Goal: Task Accomplishment & Management: Manage account settings

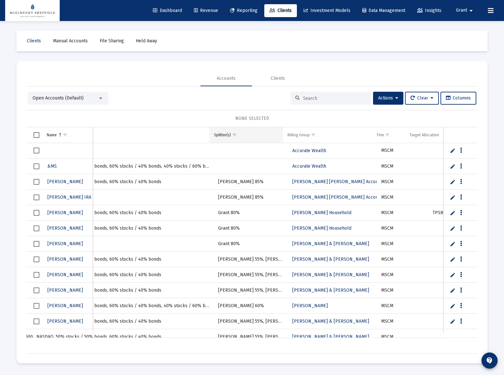
click at [234, 134] on span "Show filter options for column 'Splitter(s)'" at bounding box center [234, 134] width 5 height 5
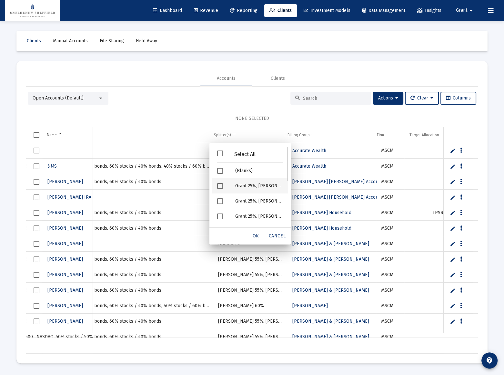
click at [259, 184] on div "Grant 25%, Andy 50%" at bounding box center [259, 185] width 58 height 15
click at [257, 237] on span "OK" at bounding box center [256, 235] width 6 height 5
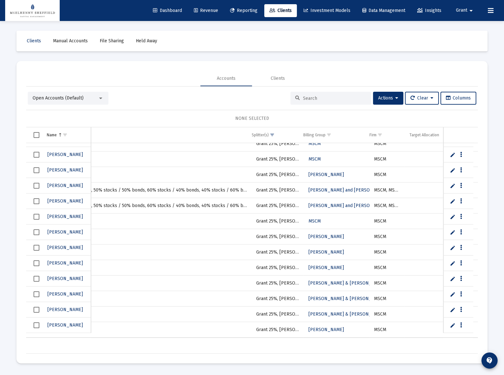
click at [471, 11] on mat-icon "arrow_drop_down" at bounding box center [471, 10] width 8 height 13
click at [466, 30] on span "Settings" at bounding box center [470, 27] width 19 height 15
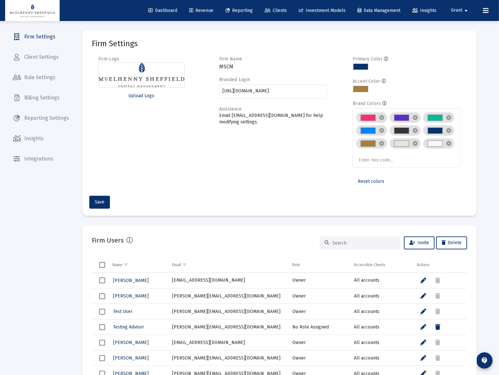
click at [38, 97] on span "Billing Settings" at bounding box center [41, 97] width 66 height 15
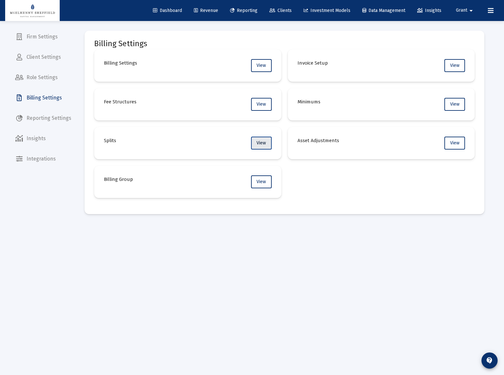
click at [260, 143] on span "View" at bounding box center [260, 142] width 9 height 5
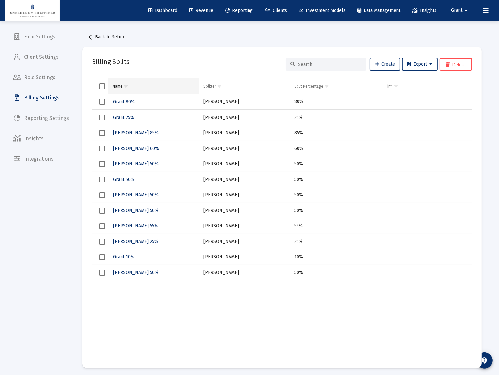
click at [115, 85] on div "Name" at bounding box center [118, 86] width 10 height 5
click at [123, 117] on span "Andy 50%" at bounding box center [135, 117] width 45 height 5
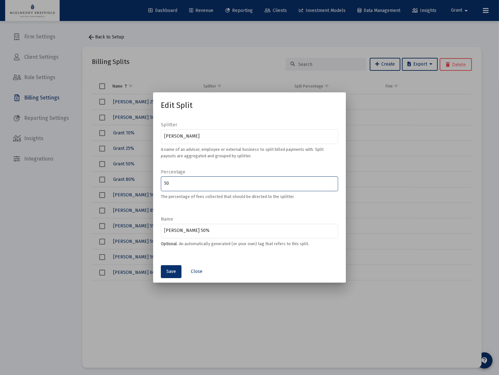
click at [187, 183] on input "50" at bounding box center [250, 183] width 171 height 5
type input "5"
type input "60"
click at [177, 229] on input "Andy 50%" at bounding box center [250, 230] width 171 height 5
type input "Andy 60%"
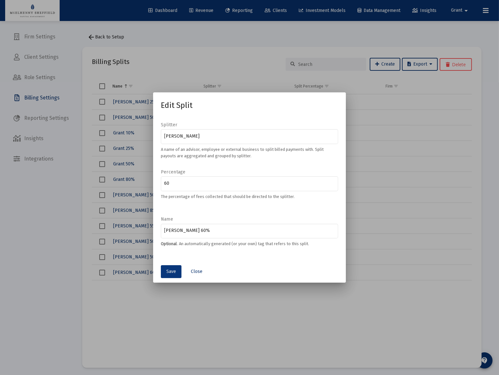
click at [171, 270] on span "Save" at bounding box center [171, 270] width 10 height 5
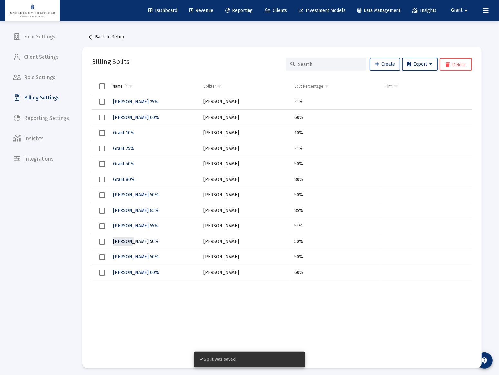
click at [123, 240] on span "Kyle 50%" at bounding box center [135, 240] width 45 height 5
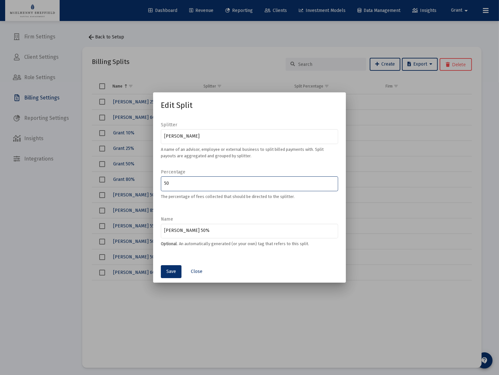
click at [175, 181] on input "50" at bounding box center [250, 183] width 171 height 5
type input "60"
click at [176, 228] on input "Kyle 50%" at bounding box center [250, 230] width 171 height 5
type input "Kyle 60%"
click at [172, 270] on span "Save" at bounding box center [171, 270] width 10 height 5
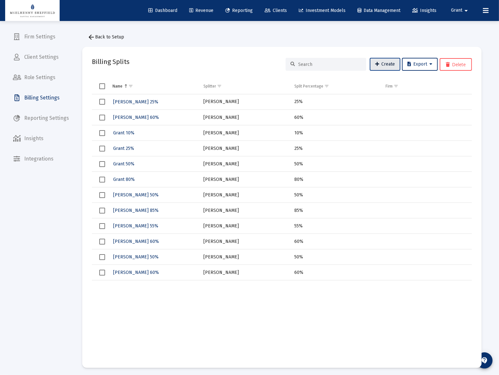
click at [380, 64] on span "Create" at bounding box center [385, 63] width 20 height 5
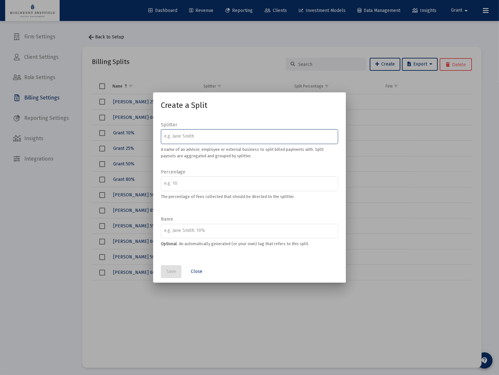
click at [223, 135] on input at bounding box center [250, 136] width 171 height 5
type input "Grant Morris"
type input "20"
type input "Grant 20%"
click at [173, 273] on span "Save" at bounding box center [171, 270] width 10 height 5
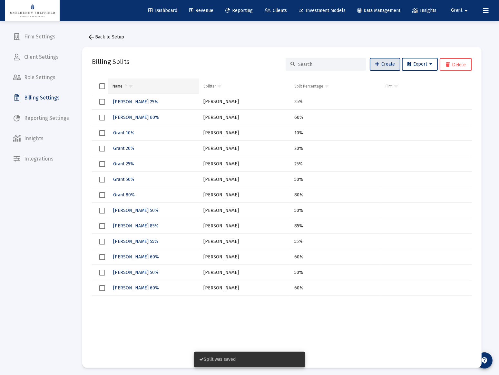
click at [119, 85] on div "Name" at bounding box center [118, 86] width 10 height 5
click at [117, 85] on div "Name" at bounding box center [118, 86] width 10 height 5
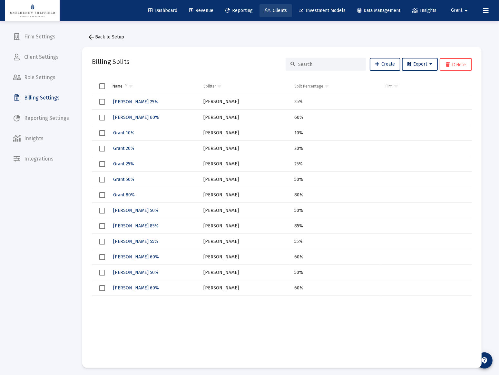
click at [278, 9] on span "Clients" at bounding box center [276, 10] width 22 height 5
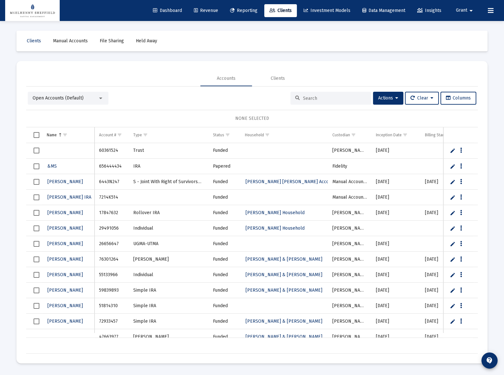
click at [67, 97] on span "Open Accounts (Default)" at bounding box center [58, 97] width 51 height 5
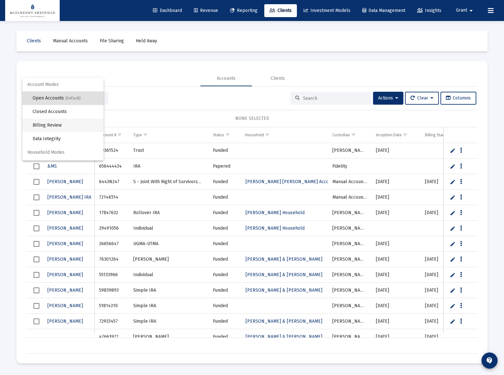
click at [52, 125] on span "Billing Review" at bounding box center [66, 125] width 66 height 14
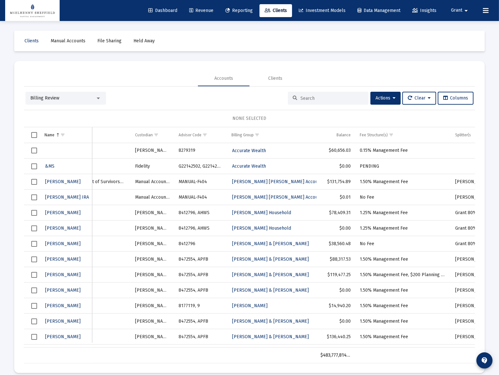
scroll to position [0, 106]
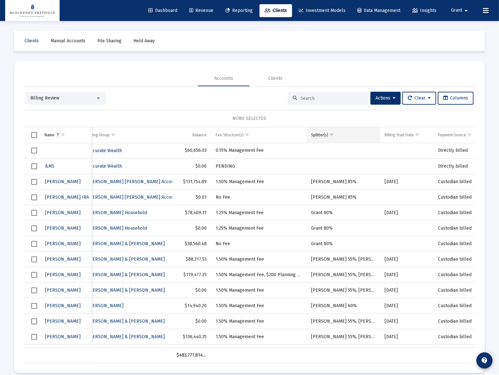
click at [331, 132] on span "Show filter options for column 'Splitter(s)'" at bounding box center [331, 134] width 5 height 5
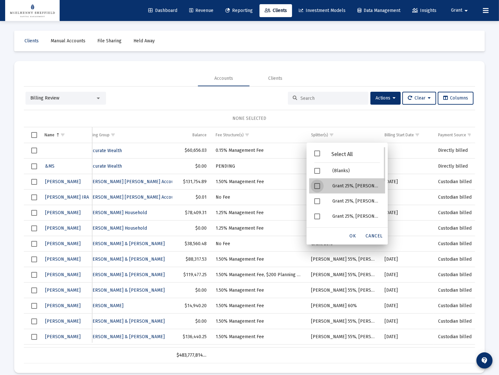
click at [341, 185] on div "Grant 25%, Andy 60%" at bounding box center [356, 185] width 58 height 15
click at [354, 235] on span "OK" at bounding box center [353, 235] width 6 height 5
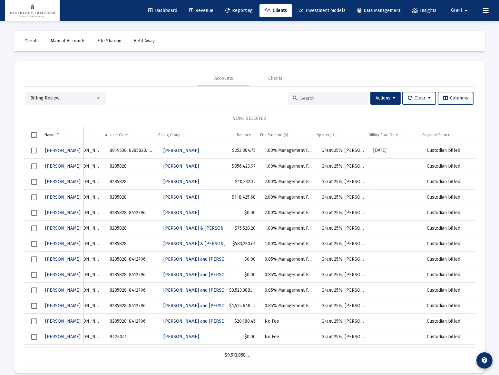
click at [35, 132] on span "Select all" at bounding box center [34, 135] width 6 height 6
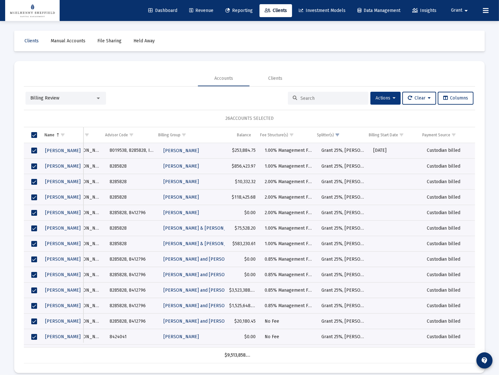
click at [393, 99] on icon at bounding box center [394, 98] width 3 height 5
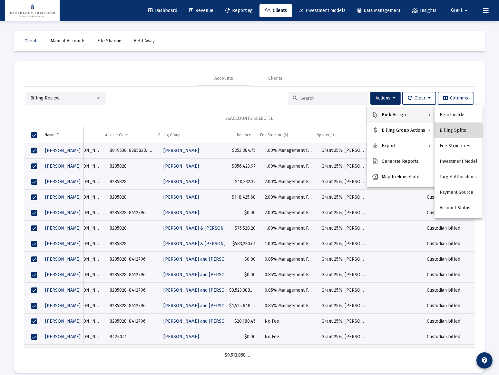
click at [454, 133] on button "Billing Splits" at bounding box center [459, 130] width 48 height 15
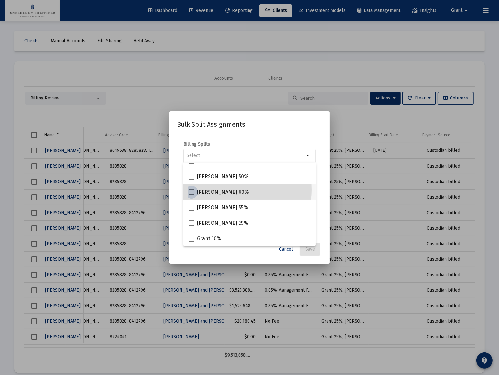
click at [210, 189] on span "Andy 60%" at bounding box center [223, 192] width 52 height 8
click at [192, 195] on input "Andy 60%" at bounding box center [191, 195] width 0 height 0
checkbox input "true"
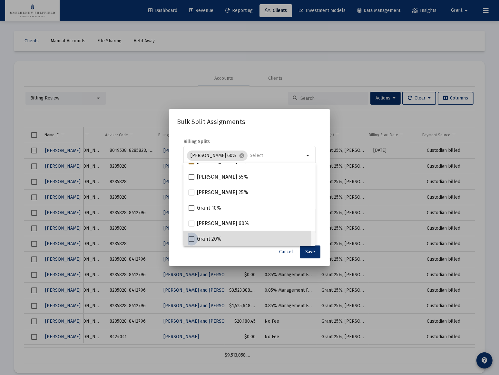
click at [203, 239] on span "Grant 20%" at bounding box center [209, 239] width 25 height 8
click at [192, 242] on input "Grant 20%" at bounding box center [191, 242] width 0 height 0
checkbox input "true"
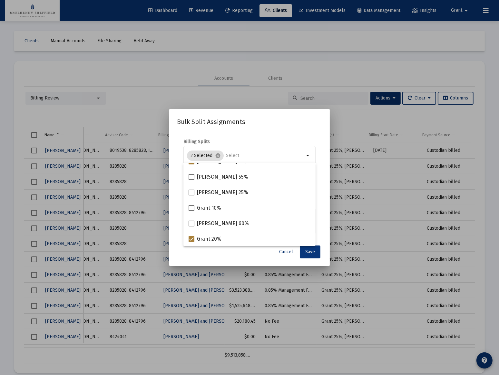
click at [314, 253] on span "Save" at bounding box center [310, 251] width 10 height 5
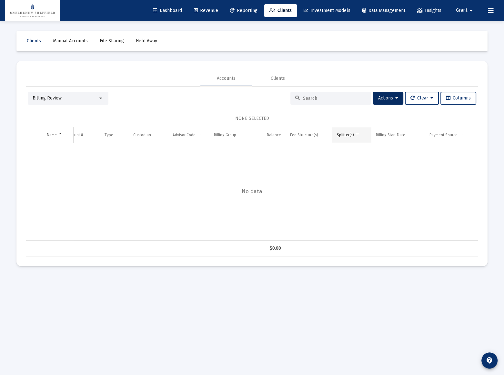
click at [357, 135] on span "Show filter options for column 'Splitter(s)'" at bounding box center [357, 134] width 5 height 5
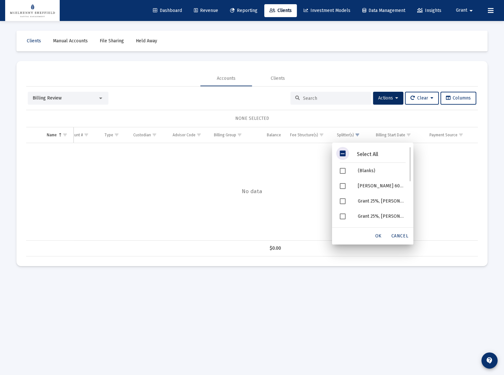
click at [342, 151] on span "Filter options" at bounding box center [343, 153] width 6 height 6
click at [377, 235] on span "OK" at bounding box center [378, 235] width 6 height 5
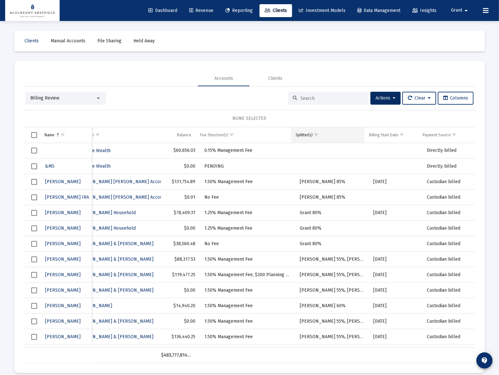
click at [318, 134] on span "Show filter options for column 'Splitter(s)'" at bounding box center [316, 134] width 5 height 5
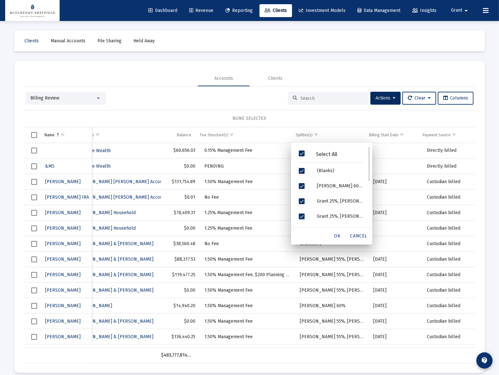
click at [304, 151] on span "Filter options" at bounding box center [302, 153] width 6 height 6
click at [326, 216] on div "Grant 25%, Kyle 60%" at bounding box center [341, 215] width 58 height 15
click at [337, 236] on span "OK" at bounding box center [338, 235] width 6 height 5
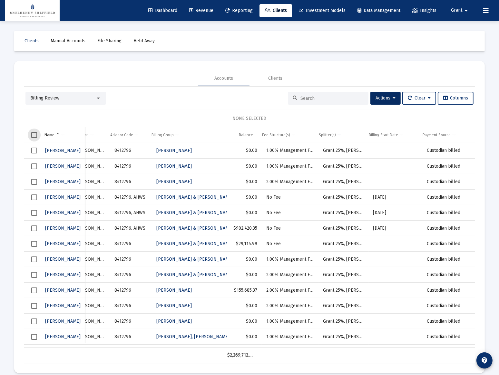
click at [34, 135] on span "Select all" at bounding box center [34, 135] width 6 height 6
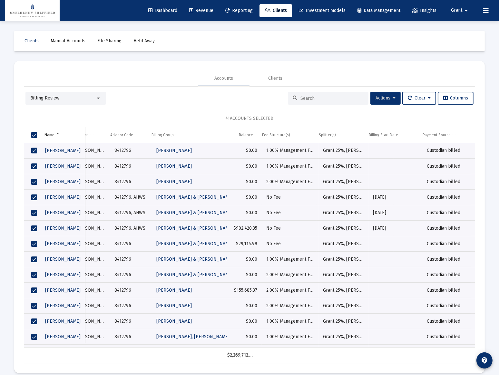
click at [381, 97] on span "Actions" at bounding box center [386, 97] width 20 height 5
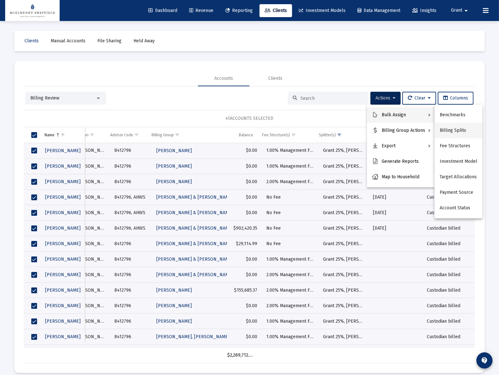
click at [458, 130] on button "Billing Splits" at bounding box center [459, 130] width 48 height 15
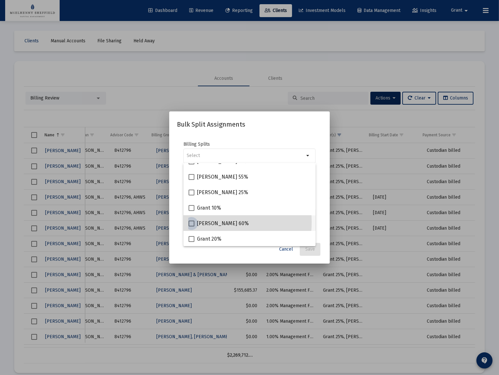
click at [203, 222] on span "Kyle 60%" at bounding box center [223, 223] width 52 height 8
click at [192, 226] on input "Kyle 60%" at bounding box center [191, 226] width 0 height 0
checkbox input "true"
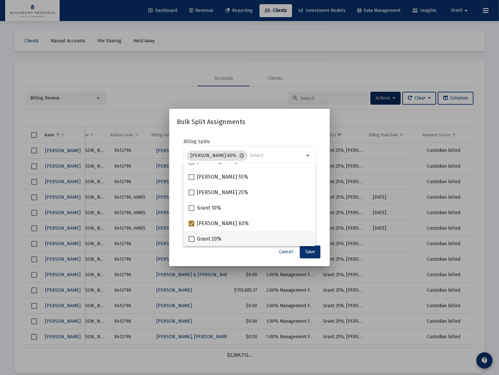
click at [203, 236] on span "Grant 20%" at bounding box center [209, 239] width 25 height 8
click at [192, 242] on input "Grant 20%" at bounding box center [191, 242] width 0 height 0
checkbox input "true"
click at [312, 250] on span "Save" at bounding box center [310, 251] width 10 height 5
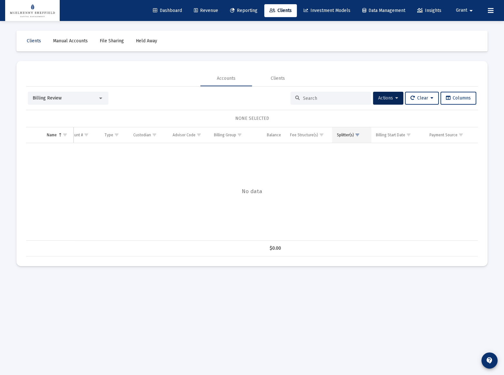
click at [355, 136] on span "Show filter options for column 'Splitter(s)'" at bounding box center [357, 134] width 5 height 5
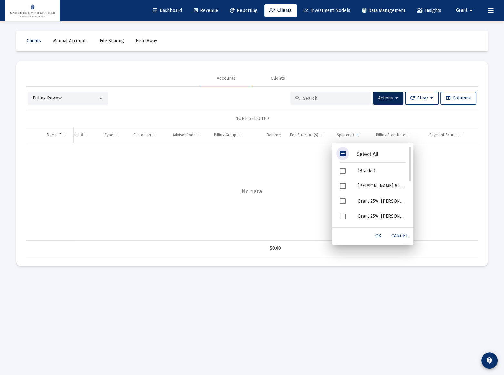
click at [340, 153] on span "Filter options" at bounding box center [343, 153] width 6 height 6
click at [380, 237] on span "OK" at bounding box center [378, 235] width 6 height 5
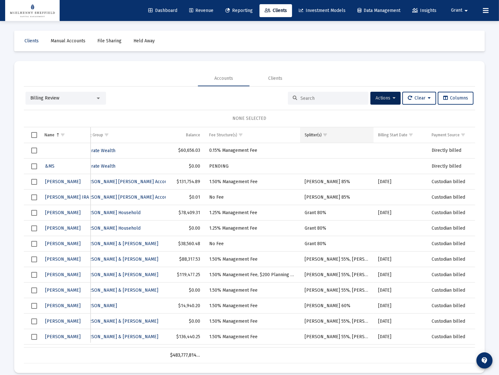
click at [324, 135] on span "Show filter options for column 'Splitter(s)'" at bounding box center [325, 134] width 5 height 5
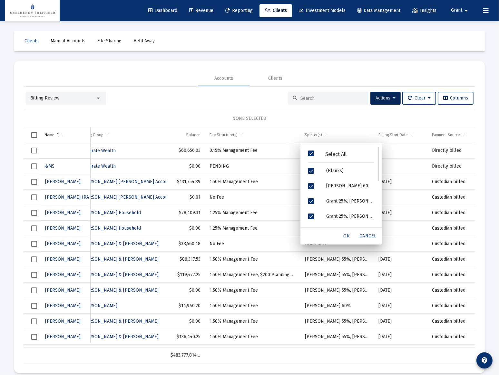
click at [311, 154] on span "Filter options" at bounding box center [311, 153] width 6 height 6
click at [310, 169] on span "Filter options" at bounding box center [311, 171] width 6 height 6
click at [351, 235] on div "OK" at bounding box center [347, 236] width 21 height 12
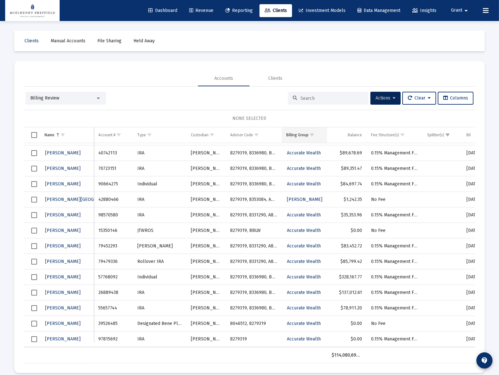
click at [314, 132] on span "Show filter options for column 'Billing Group'" at bounding box center [312, 134] width 5 height 5
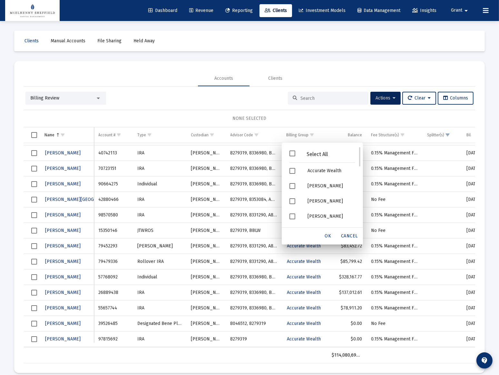
click at [293, 152] on span "Filter options" at bounding box center [293, 153] width 6 height 6
click at [348, 231] on div "Cancel" at bounding box center [350, 236] width 22 height 12
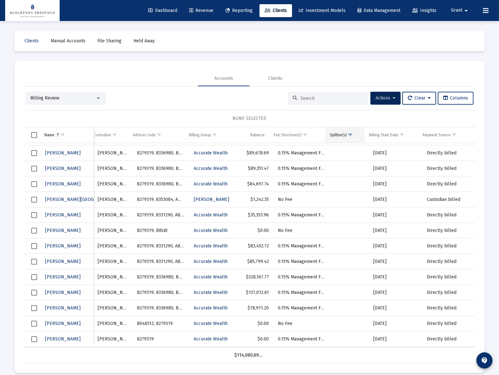
click at [349, 133] on span "Show filter options for column 'Splitter(s)'" at bounding box center [350, 134] width 5 height 5
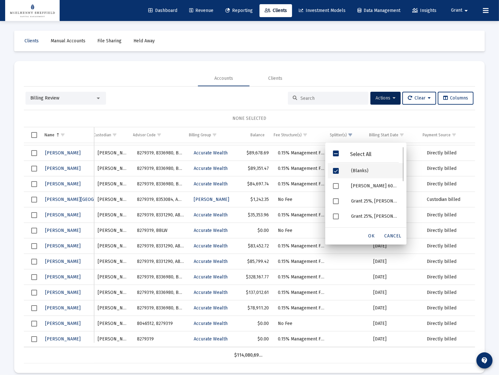
click at [335, 170] on span "Filter options" at bounding box center [336, 171] width 6 height 6
click at [336, 184] on span "Filter options" at bounding box center [336, 186] width 6 height 6
click at [368, 236] on div "OK" at bounding box center [372, 236] width 21 height 12
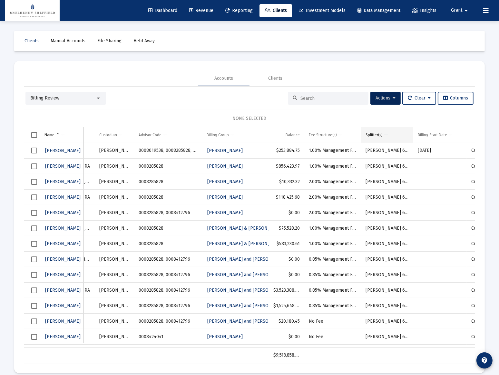
click at [385, 134] on span "Show filter options for column 'Splitter(s)'" at bounding box center [386, 134] width 5 height 5
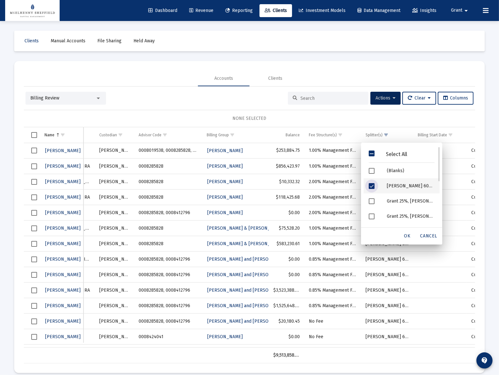
click at [373, 187] on span "Filter options" at bounding box center [372, 186] width 6 height 6
click at [373, 199] on span "Filter options" at bounding box center [372, 201] width 6 height 6
click at [406, 235] on span "OK" at bounding box center [408, 235] width 6 height 5
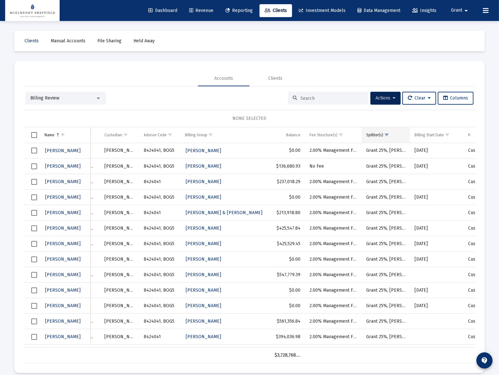
click at [386, 134] on span "Show filter options for column 'Splitter(s)'" at bounding box center [387, 134] width 5 height 5
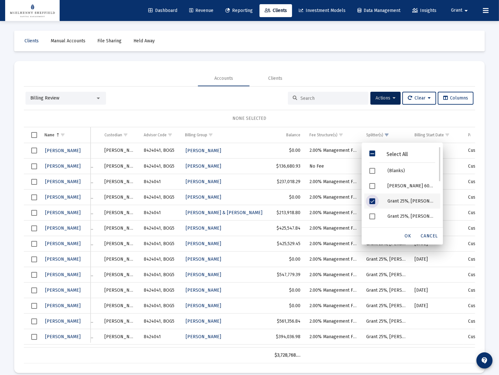
click at [370, 200] on span "Filter options" at bounding box center [373, 201] width 6 height 6
click at [371, 215] on span "Filter options" at bounding box center [373, 216] width 6 height 6
click at [407, 235] on span "OK" at bounding box center [408, 235] width 6 height 5
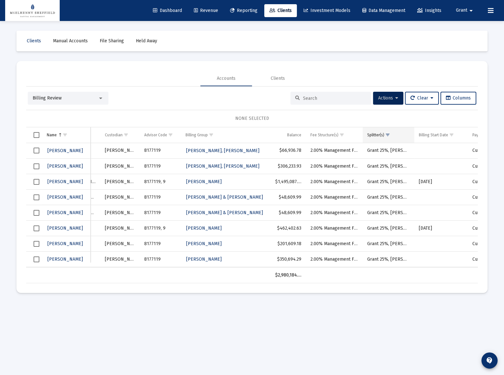
click at [388, 132] on span "Show filter options for column 'Splitter(s)'" at bounding box center [387, 134] width 5 height 5
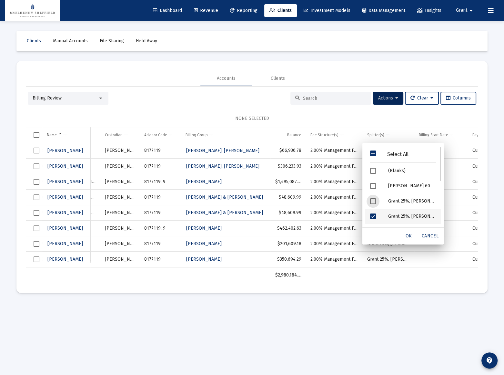
click at [375, 215] on span "Filter options" at bounding box center [373, 216] width 6 height 6
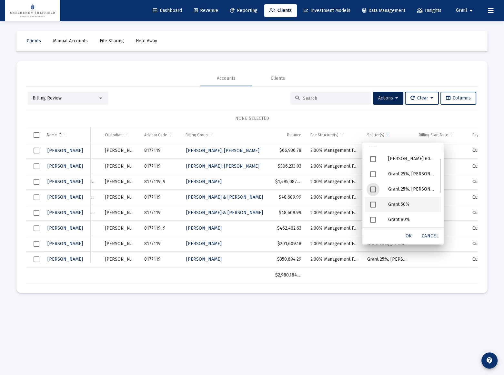
click at [396, 203] on div "Grant 50%" at bounding box center [412, 203] width 58 height 15
click at [406, 236] on span "OK" at bounding box center [408, 235] width 6 height 5
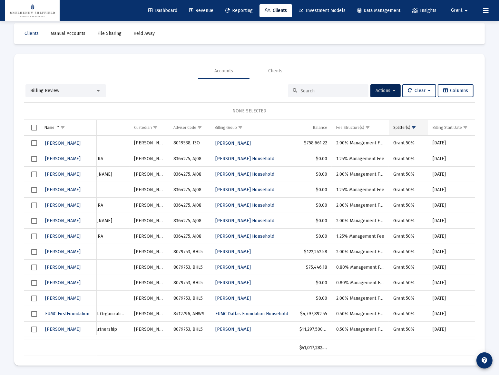
click at [414, 125] on span "Show filter options for column 'Splitter(s)'" at bounding box center [414, 127] width 5 height 5
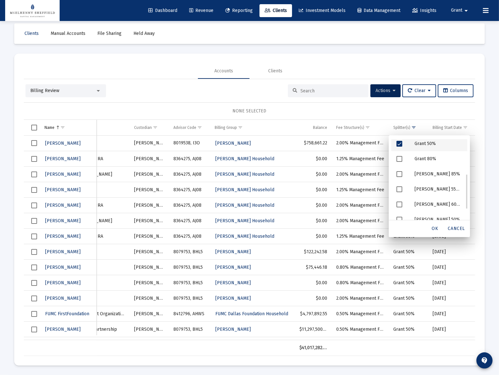
click at [400, 145] on span "Filter options" at bounding box center [400, 144] width 6 height 6
click at [400, 158] on span "Filter options" at bounding box center [400, 159] width 6 height 6
click at [430, 225] on div "OK" at bounding box center [435, 229] width 21 height 12
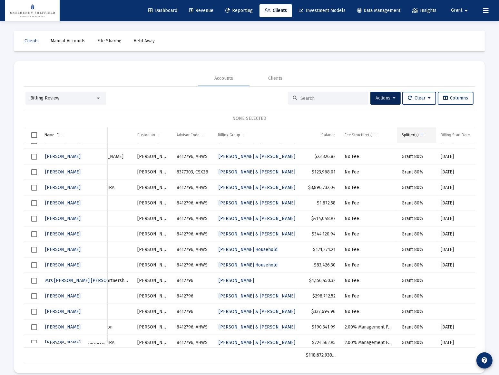
click at [423, 134] on span "Show filter options for column 'Splitter(s)'" at bounding box center [422, 134] width 5 height 5
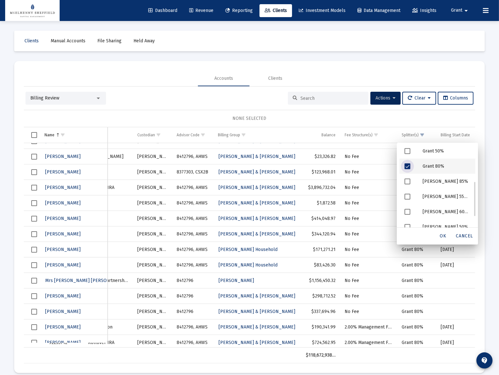
click at [410, 166] on span "Filter options" at bounding box center [408, 166] width 6 height 6
click at [409, 180] on span "Filter options" at bounding box center [408, 181] width 6 height 6
click at [444, 236] on span "OK" at bounding box center [443, 235] width 6 height 5
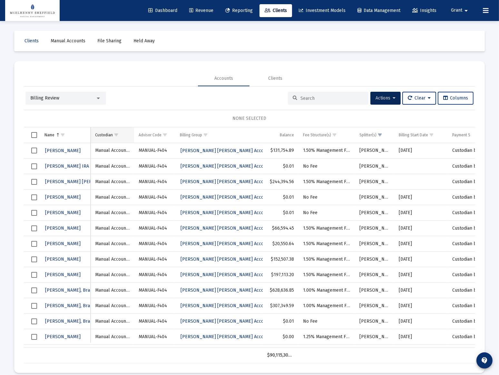
click at [117, 136] on span "Show filter options for column 'Custodian'" at bounding box center [116, 134] width 5 height 5
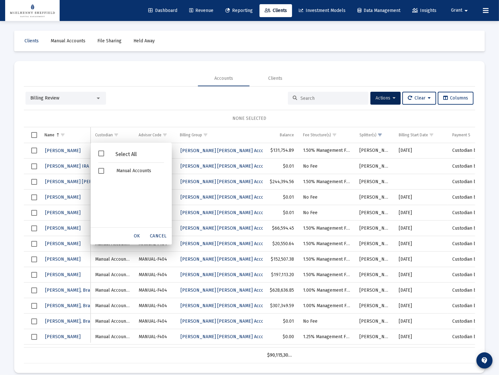
click at [206, 102] on div "Billing Review Actions Clear Columns" at bounding box center [249, 98] width 448 height 13
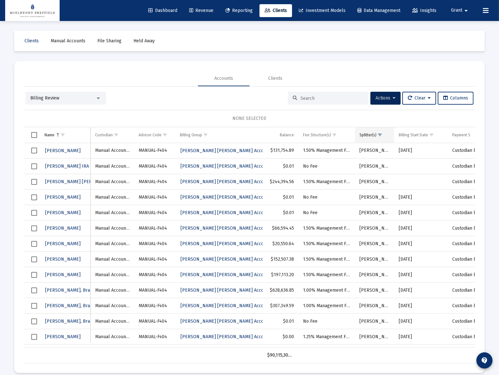
click at [383, 132] on span "Show filter options for column 'Splitter(s)'" at bounding box center [380, 134] width 5 height 5
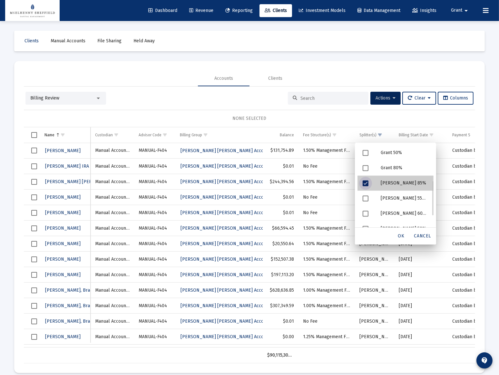
click at [385, 183] on div "Jeff 85%" at bounding box center [405, 182] width 58 height 15
click at [388, 198] on div "Jesse 55%, Andy 25%, Grant 10%" at bounding box center [405, 197] width 58 height 15
click at [401, 235] on span "OK" at bounding box center [401, 235] width 6 height 5
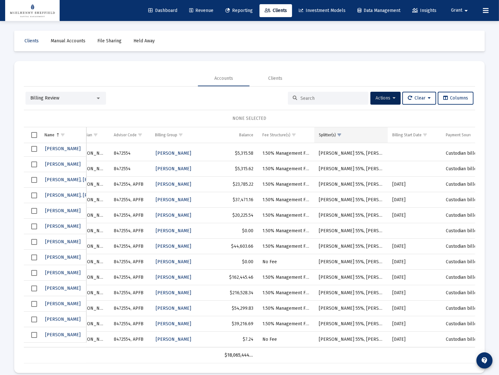
click at [339, 134] on span "Show filter options for column 'Splitter(s)'" at bounding box center [339, 134] width 5 height 5
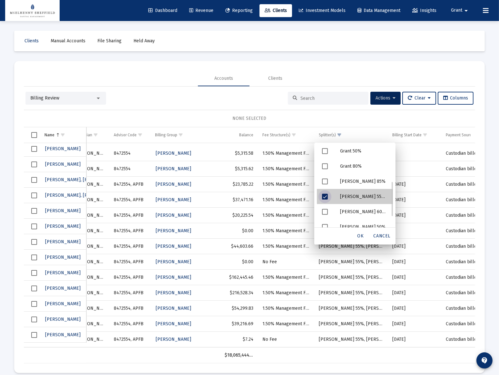
drag, startPoint x: 351, startPoint y: 195, endPoint x: 351, endPoint y: 198, distance: 3.5
click at [351, 195] on div "Jesse 55%, Andy 25%, Grant 10%" at bounding box center [364, 195] width 58 height 15
click at [349, 211] on div "Kyle 60%, Grant 20%" at bounding box center [364, 211] width 58 height 15
click at [360, 236] on span "OK" at bounding box center [361, 235] width 6 height 5
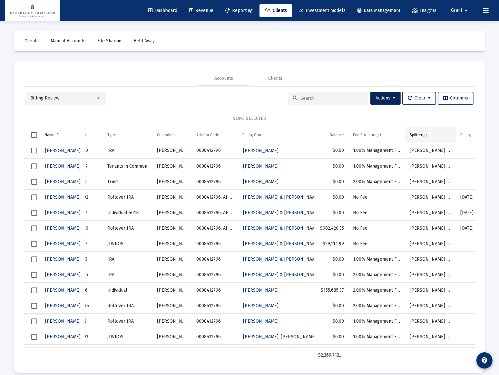
drag, startPoint x: 432, startPoint y: 135, endPoint x: 431, endPoint y: 140, distance: 4.4
click at [431, 135] on span "Show filter options for column 'Splitter(s)'" at bounding box center [430, 134] width 5 height 5
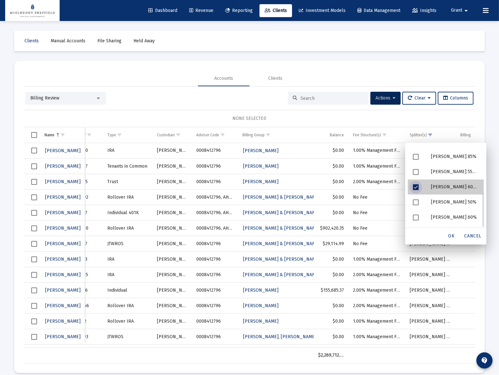
click at [438, 184] on div "Kyle 60%, Grant 20%" at bounding box center [455, 186] width 58 height 15
click at [435, 203] on div "Ryan 50%" at bounding box center [455, 201] width 58 height 15
click at [432, 200] on div "Ryan 50%" at bounding box center [455, 202] width 58 height 15
click at [436, 158] on div "Select All" at bounding box center [446, 154] width 76 height 16
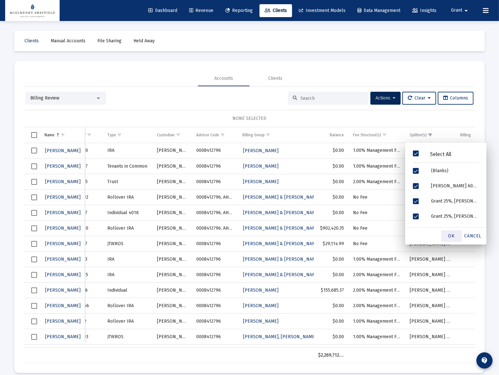
click at [454, 234] on span "OK" at bounding box center [452, 235] width 6 height 5
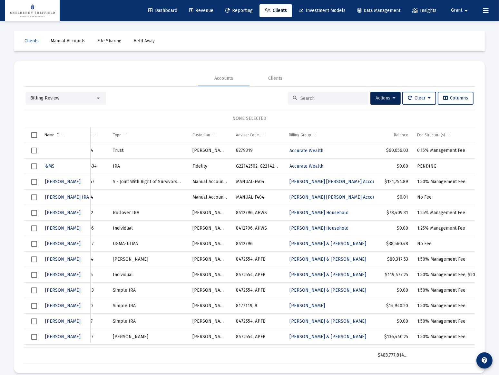
drag, startPoint x: 327, startPoint y: 65, endPoint x: 304, endPoint y: 57, distance: 25.3
click at [328, 67] on mat-card "Accounts Clients Billing Review Actions Clear Columns NONE SELECTED Name Name A…" at bounding box center [249, 217] width 471 height 312
click at [206, 7] on link "Revenue" at bounding box center [201, 10] width 35 height 13
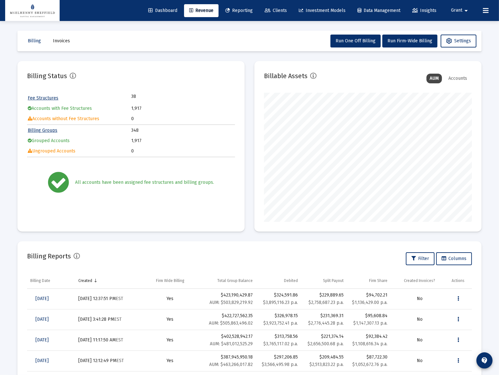
click at [465, 8] on mat-icon "arrow_drop_down" at bounding box center [467, 10] width 8 height 13
click at [462, 41] on button "Logout" at bounding box center [462, 42] width 38 height 15
